Goal: Check status: Check status

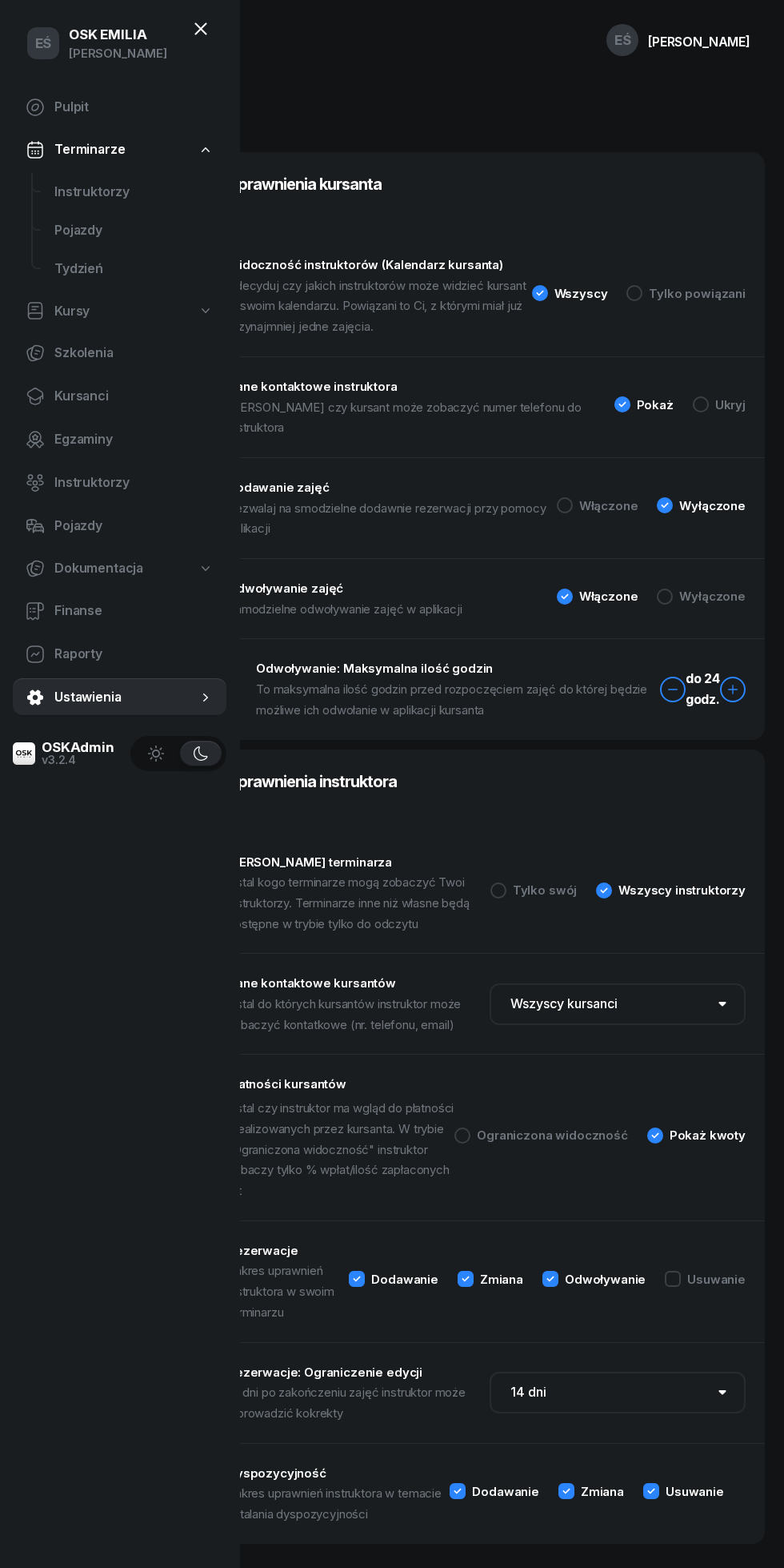
select select "14"
click at [87, 188] on span "Instruktorzy" at bounding box center [134, 192] width 159 height 21
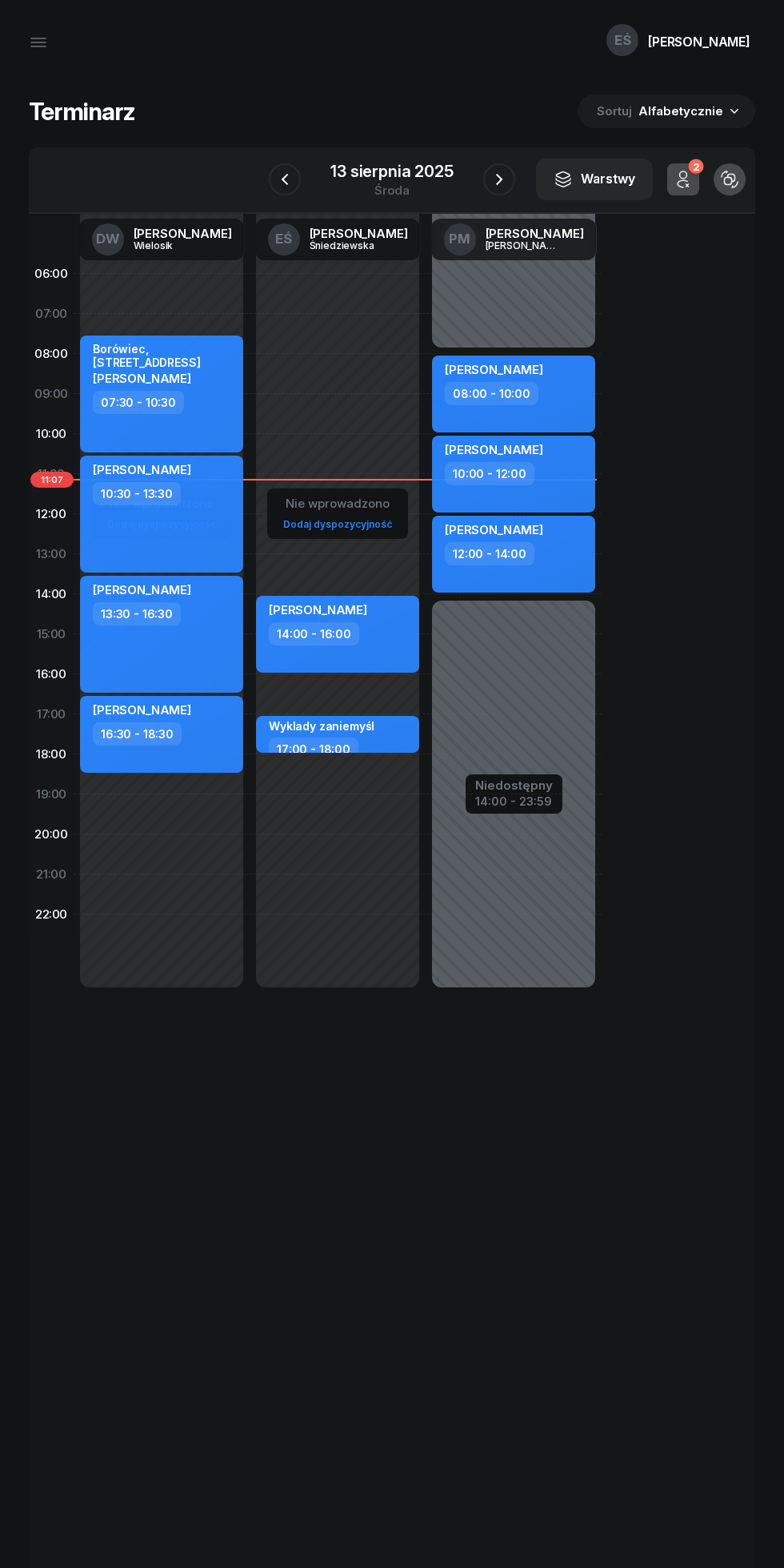
click at [499, 180] on icon "button" at bounding box center [499, 180] width 19 height 19
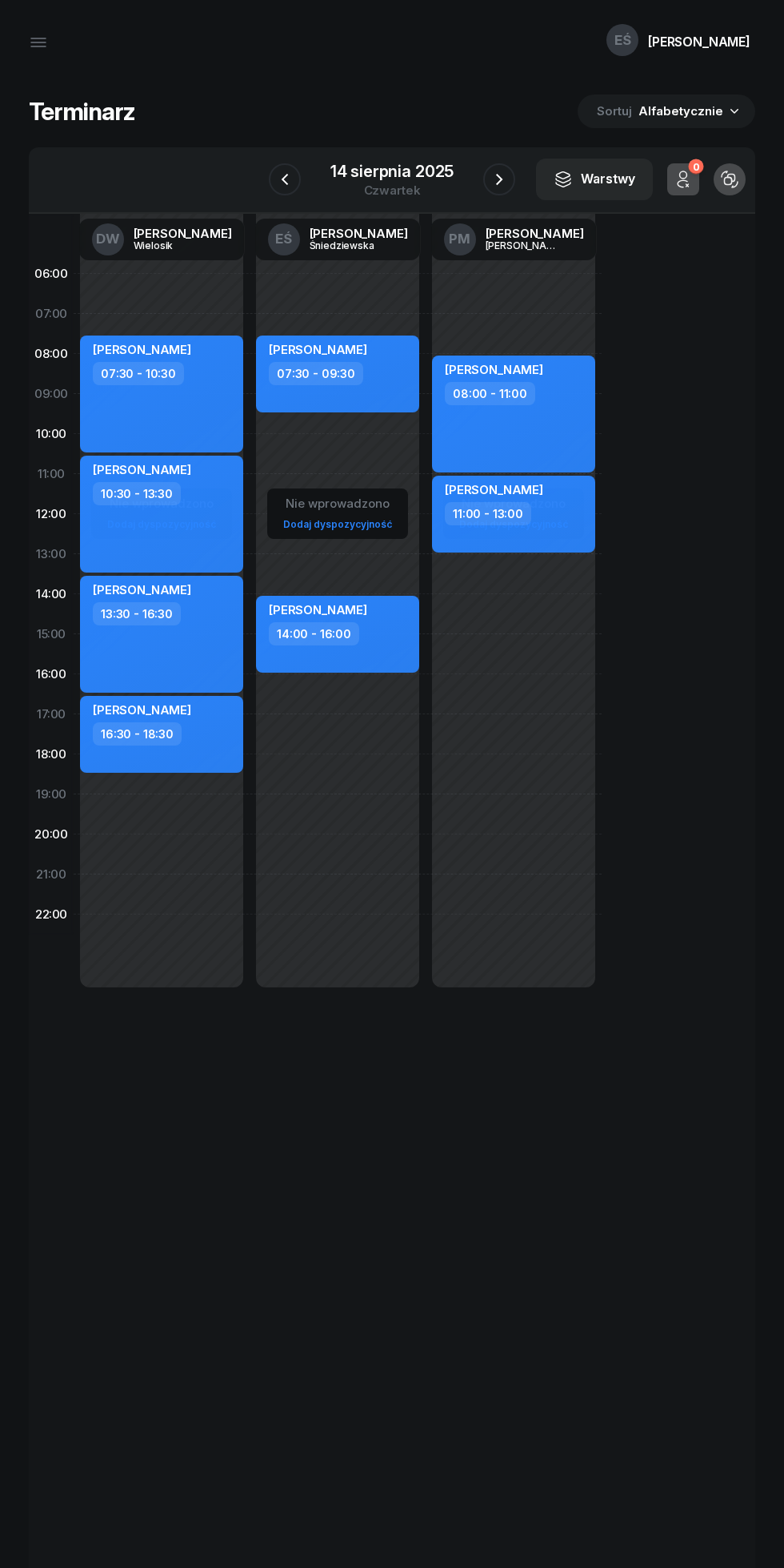
click at [363, 167] on div "14 sierpnia 2025" at bounding box center [392, 171] width 124 height 16
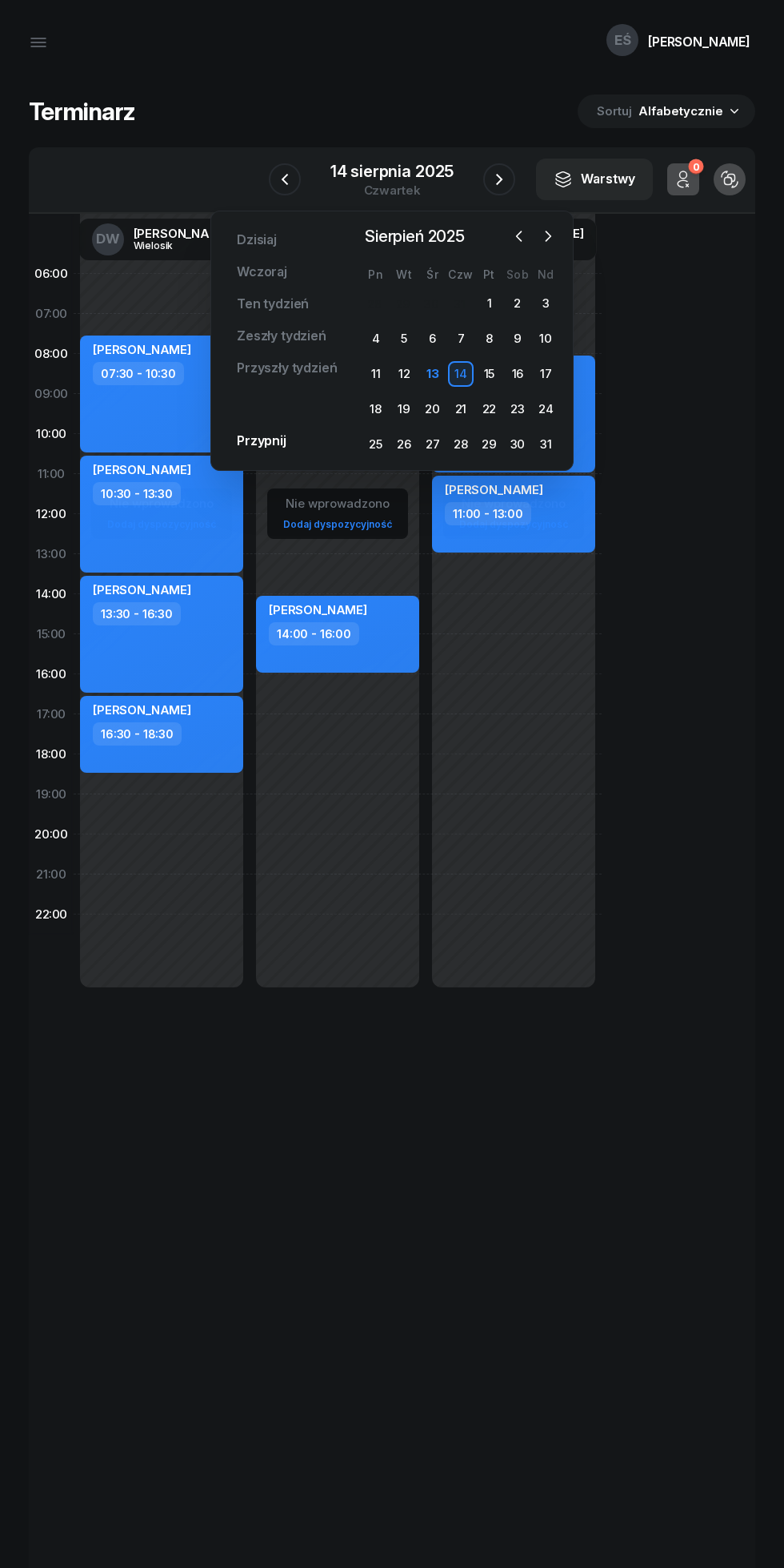
click at [548, 237] on icon "button" at bounding box center [548, 236] width 16 height 16
click at [373, 304] on div "1" at bounding box center [376, 303] width 25 height 25
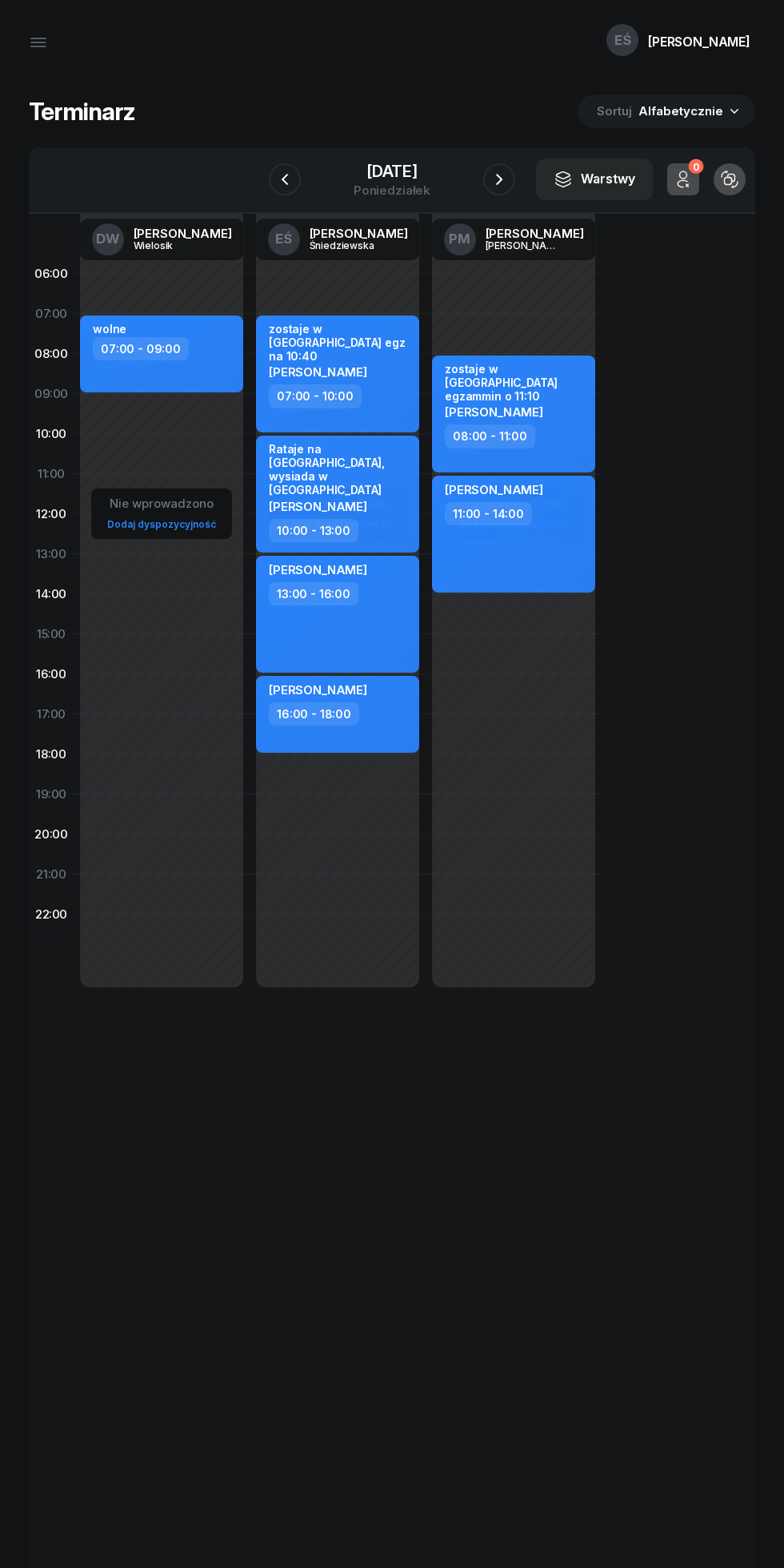
click at [470, 172] on div "[DATE]" at bounding box center [392, 180] width 163 height 46
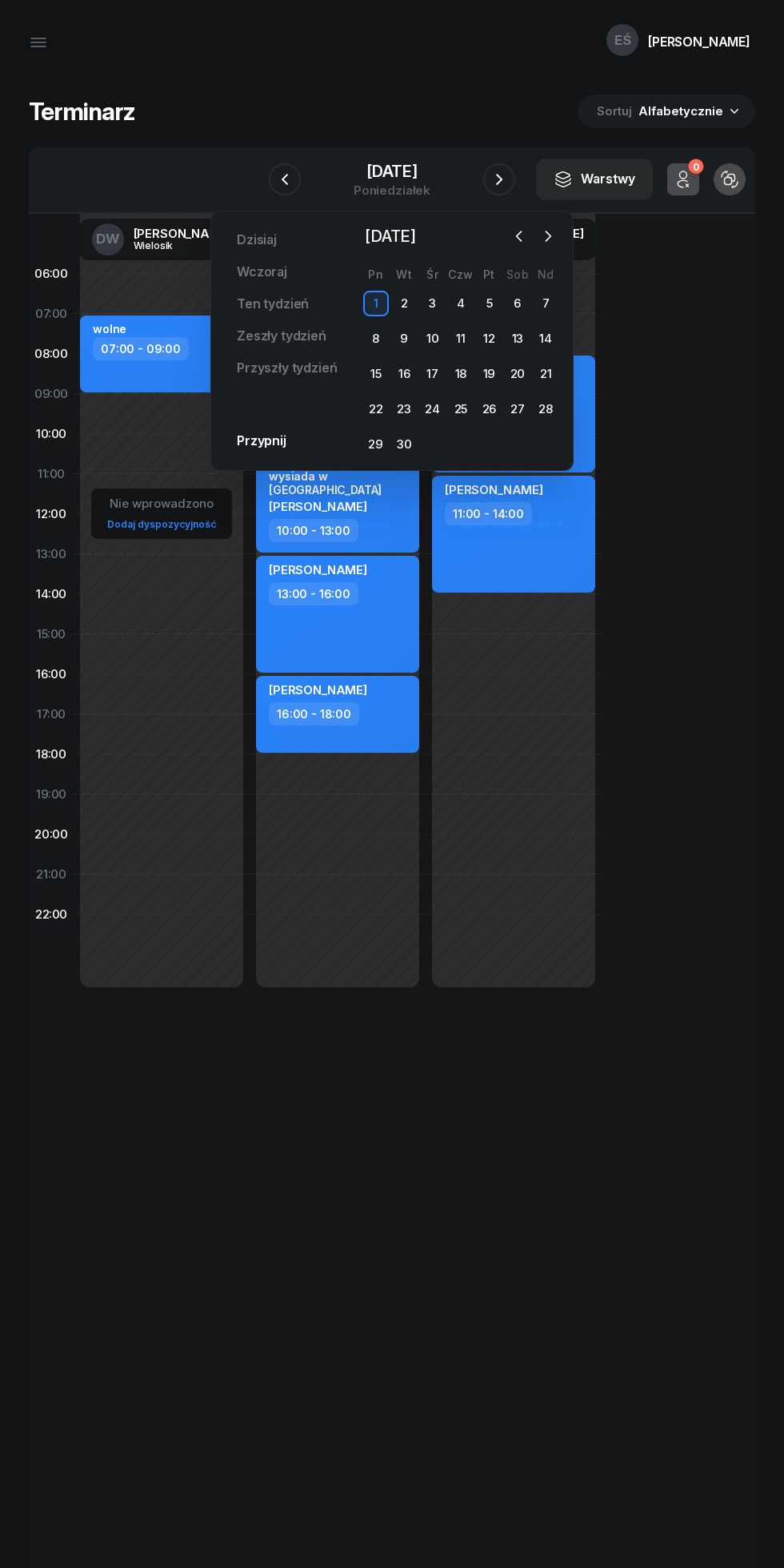
click at [358, 169] on div "[DATE]" at bounding box center [392, 171] width 77 height 16
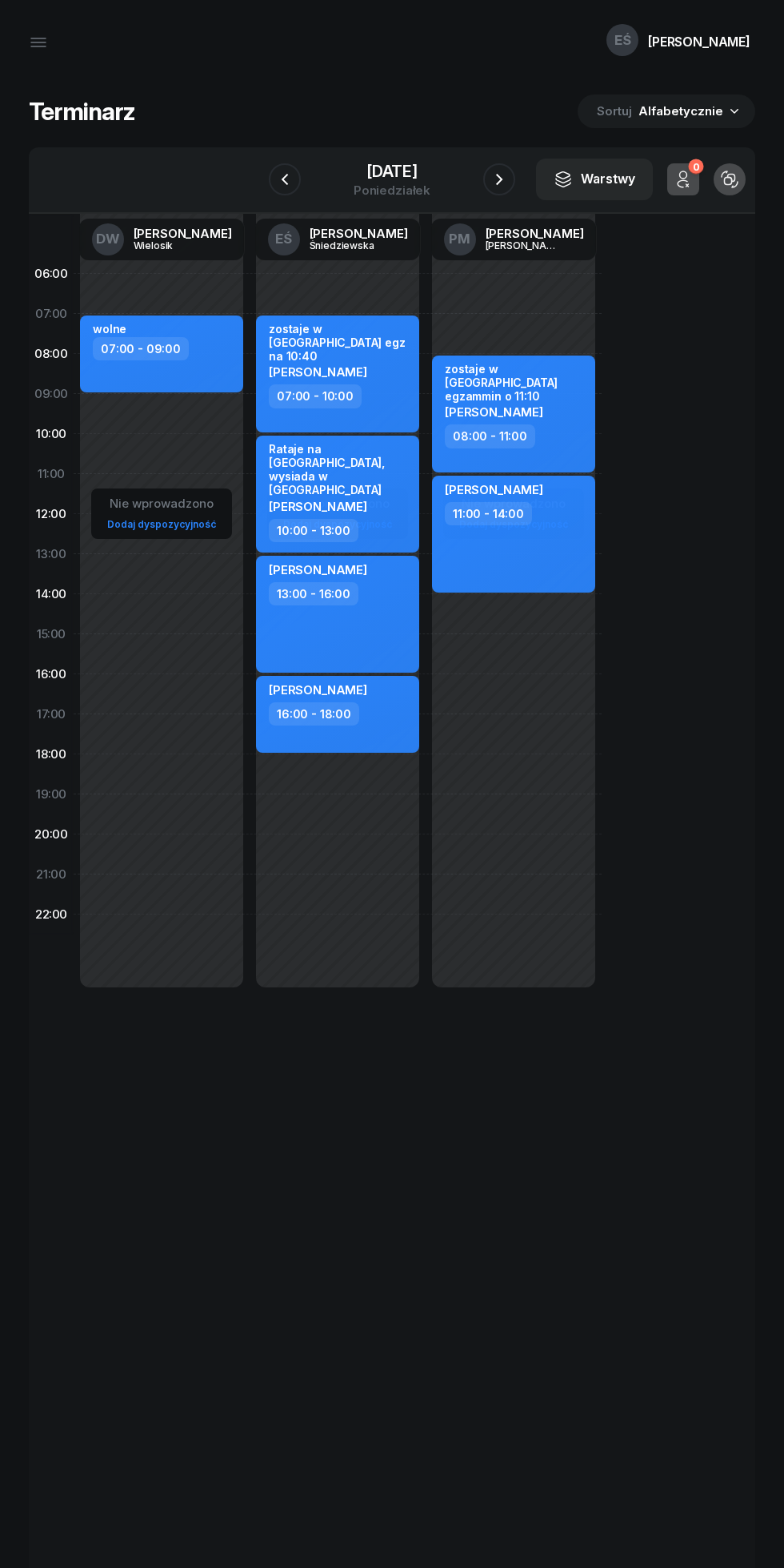
click at [285, 180] on icon "button" at bounding box center [285, 180] width 19 height 19
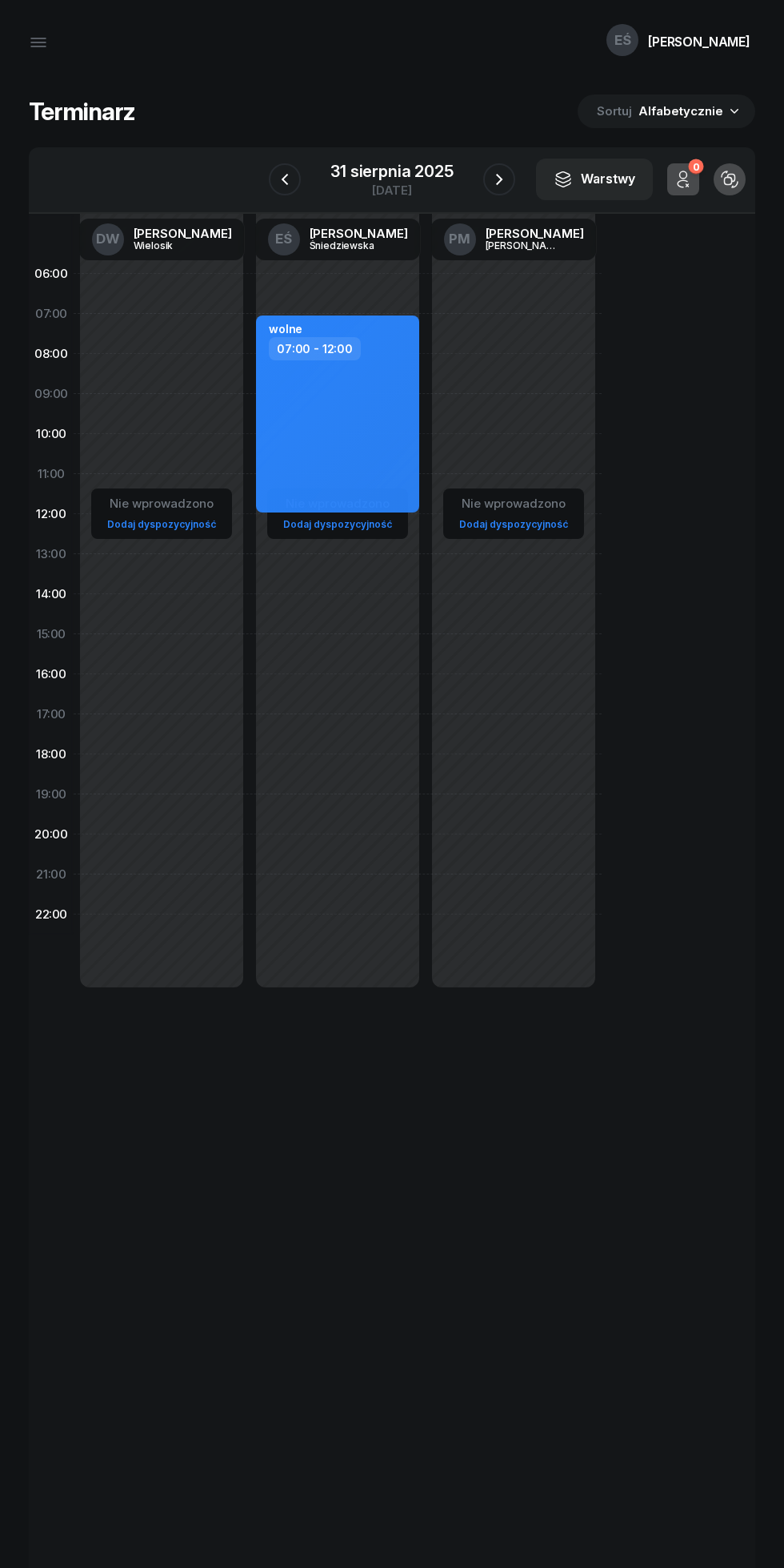
click at [375, 172] on div "31 sierpnia 2025" at bounding box center [392, 171] width 123 height 16
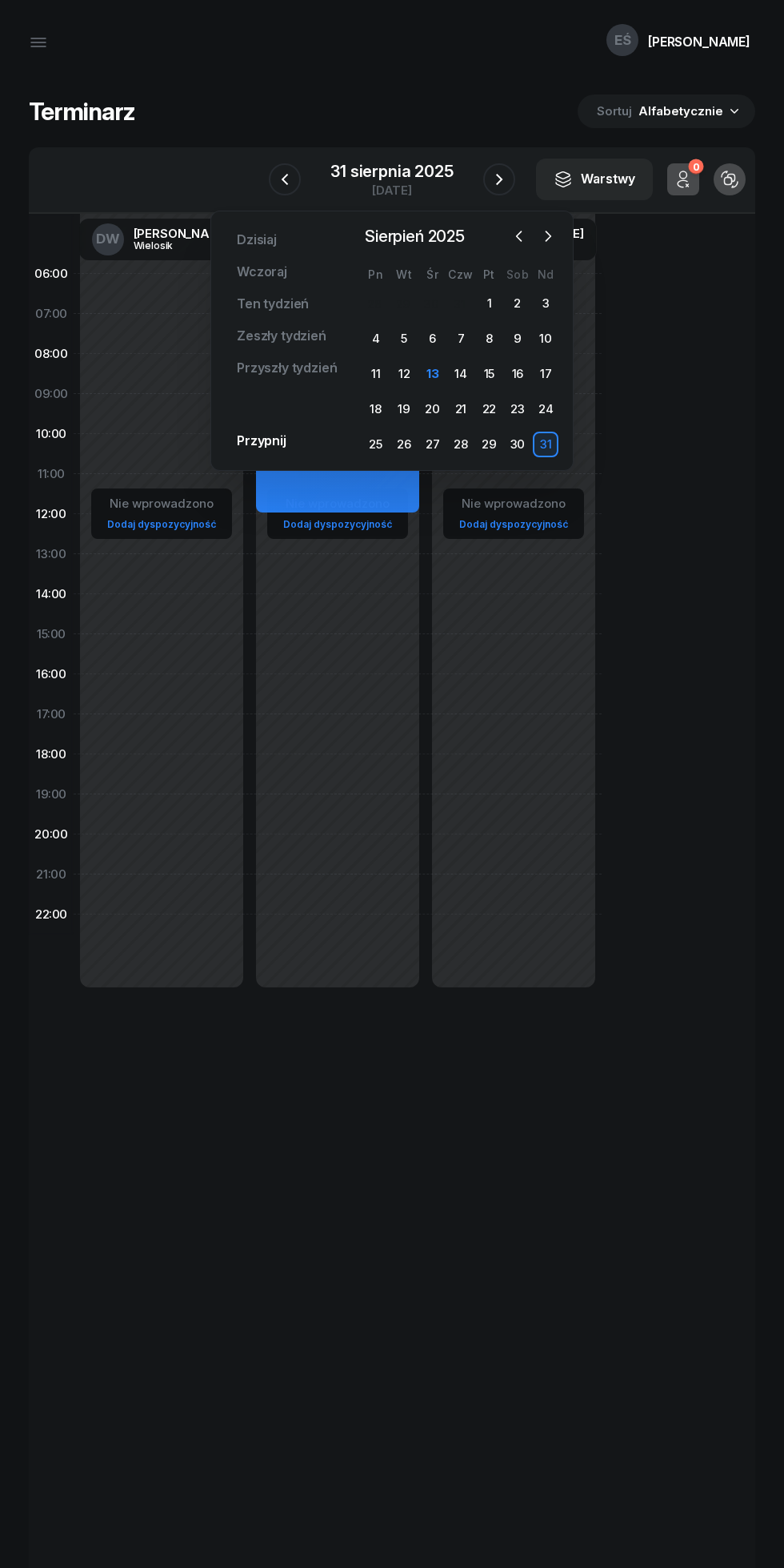
click at [455, 373] on div "14" at bounding box center [461, 373] width 25 height 25
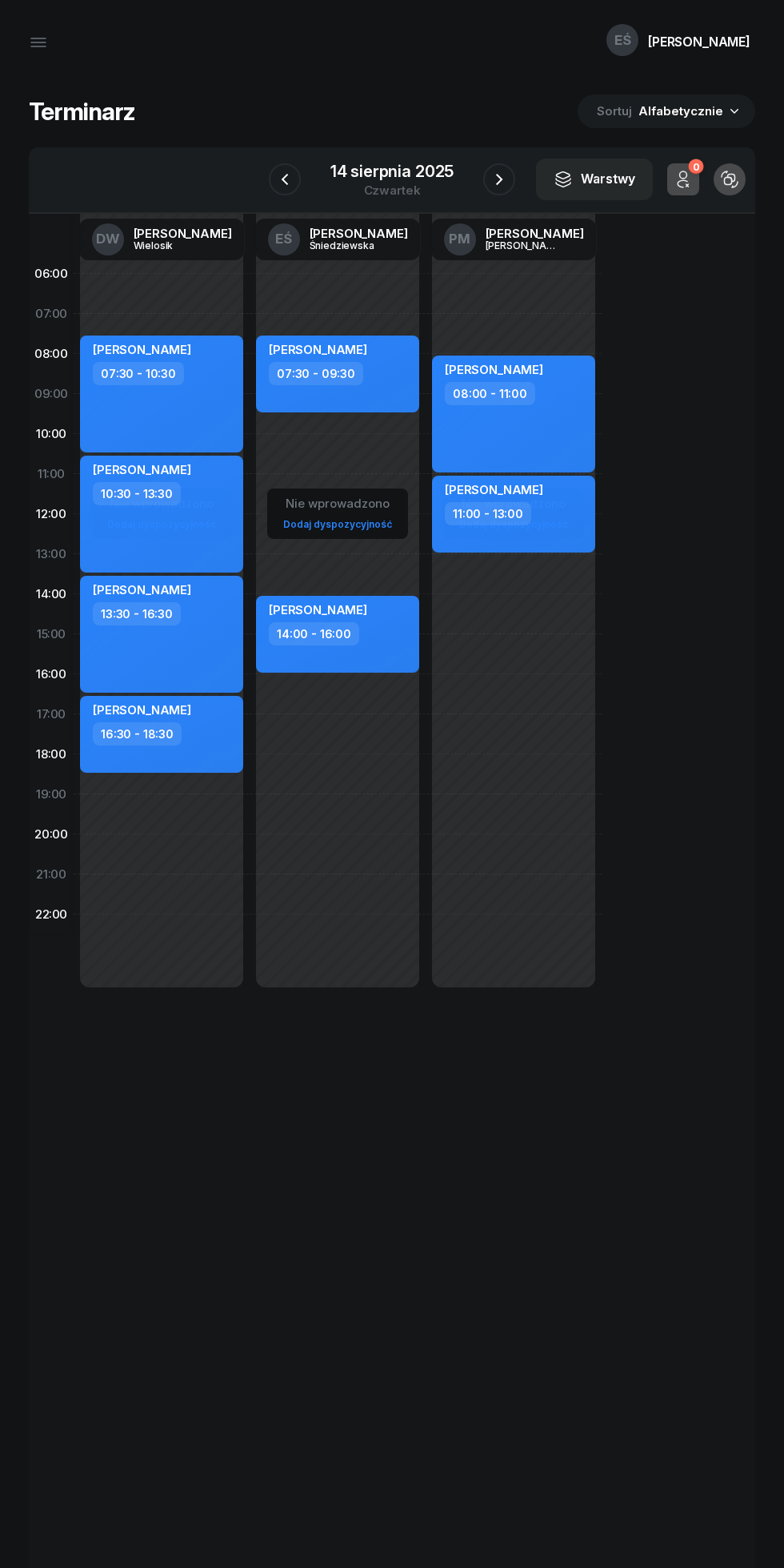
click at [285, 173] on icon "button" at bounding box center [285, 180] width 19 height 19
